Goal: Check status: Check status

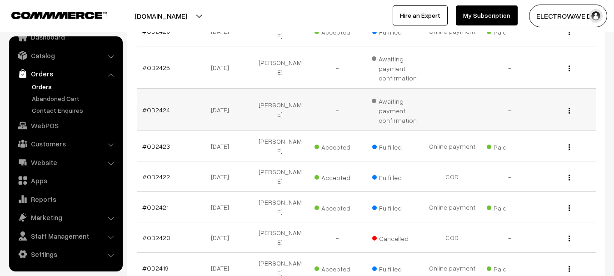
scroll to position [182, 0]
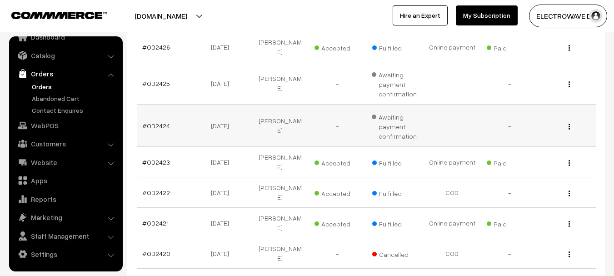
drag, startPoint x: 200, startPoint y: 153, endPoint x: 351, endPoint y: 123, distance: 154.3
click at [342, 149] on tr "#OD2423 11-10-2025 Macbeth Pereira Accepted Fulfilled Paid View" at bounding box center [366, 162] width 459 height 30
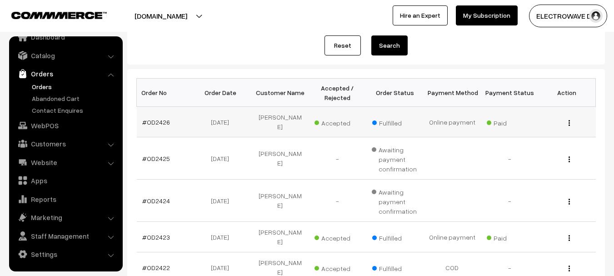
scroll to position [91, 0]
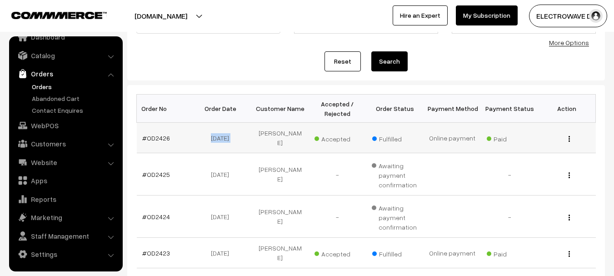
drag, startPoint x: 192, startPoint y: 139, endPoint x: 263, endPoint y: 139, distance: 70.9
click at [263, 139] on tr "#OD2426 11-10-2025 Jiya Kumar Accepted Fulfilled Online payment" at bounding box center [366, 138] width 459 height 30
click at [40, 86] on link "Orders" at bounding box center [75, 87] width 90 height 10
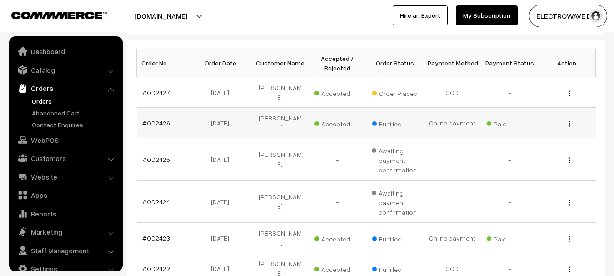
scroll to position [15, 0]
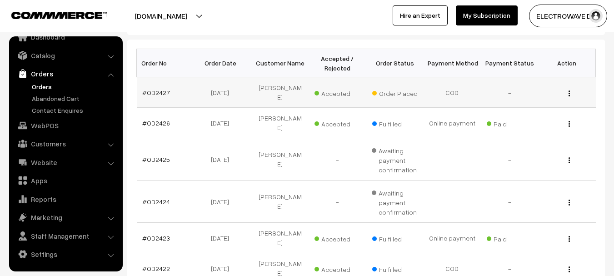
drag, startPoint x: 198, startPoint y: 90, endPoint x: 459, endPoint y: 90, distance: 261.4
click at [459, 90] on tr "#OD2427 [DATE] [PERSON_NAME] Accepted Order Placed COD View" at bounding box center [366, 92] width 459 height 30
click at [459, 90] on td "COD" at bounding box center [452, 92] width 57 height 30
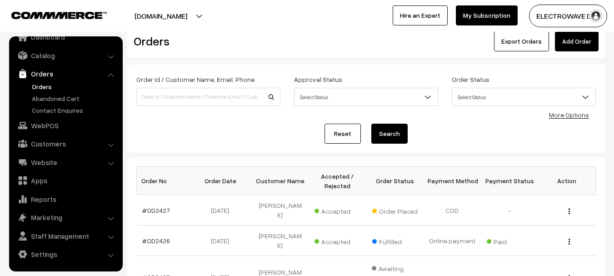
scroll to position [0, 0]
